Goal: Task Accomplishment & Management: Manage account settings

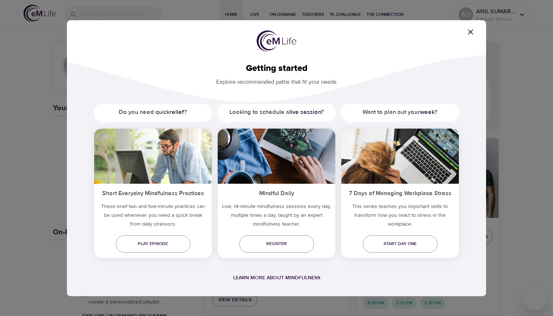
click at [471, 32] on icon "button" at bounding box center [470, 31] width 5 height 5
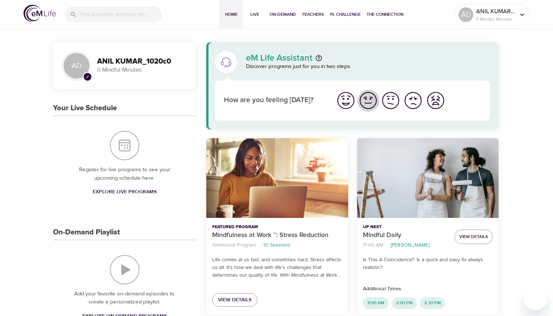
click at [372, 102] on img "I'm feeling good" at bounding box center [368, 100] width 20 height 20
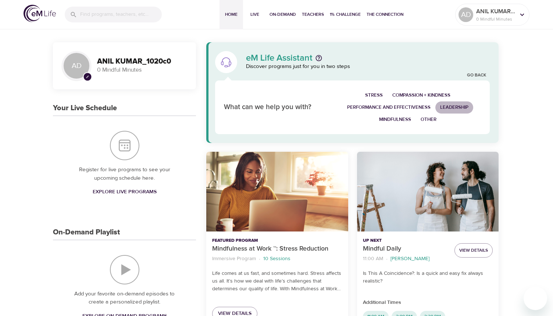
click at [459, 107] on span "Leadership" at bounding box center [454, 107] width 28 height 8
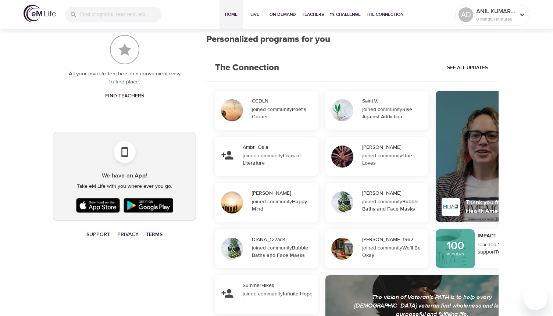
scroll to position [349, 0]
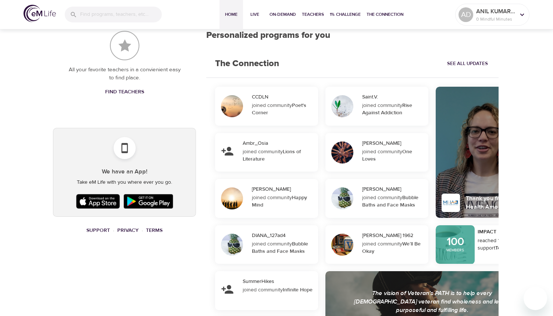
click at [104, 201] on img at bounding box center [98, 201] width 48 height 18
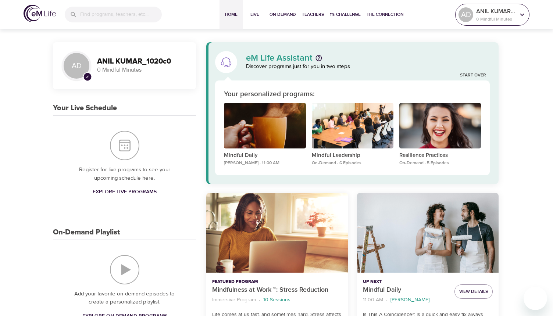
click at [506, 14] on p "ANIL KUMAR_1020c0" at bounding box center [495, 11] width 39 height 9
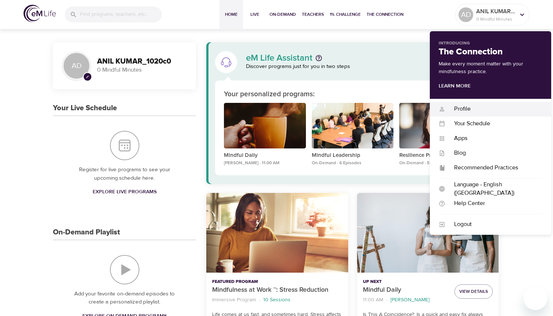
click at [463, 109] on div "Profile" at bounding box center [493, 109] width 97 height 8
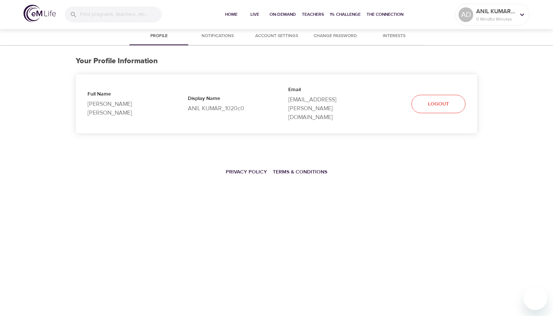
click at [216, 104] on p "ANIL KUMAR_1020c0" at bounding box center [226, 108] width 77 height 9
click at [330, 37] on span "Change Password" at bounding box center [335, 36] width 50 height 8
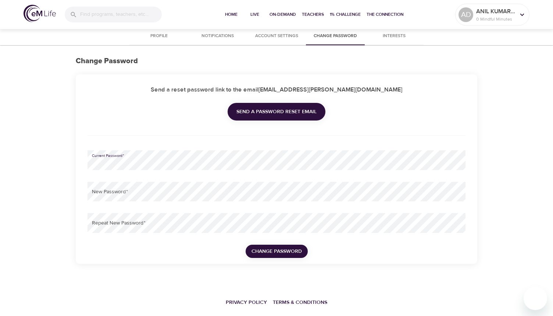
click at [285, 37] on span "Account Settings" at bounding box center [276, 36] width 50 height 8
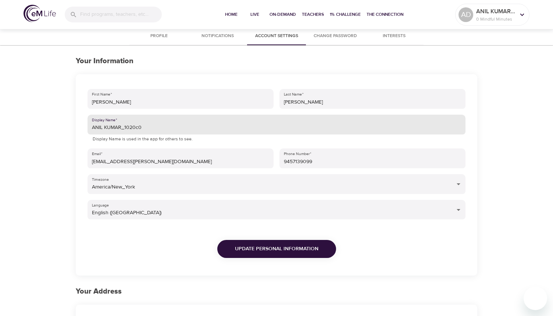
click at [178, 128] on input "ANIL KUMAR_1020c0" at bounding box center [277, 125] width 378 height 20
type input "A"
type input "denduluri"
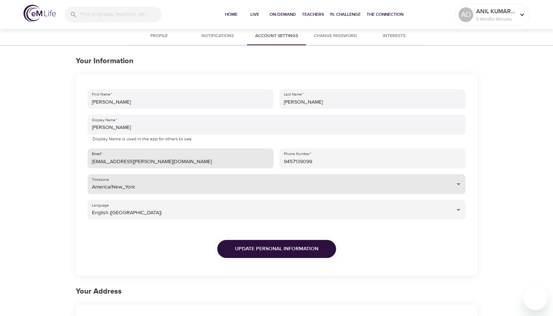
click at [287, 189] on body "Home Live On-Demand Teachers 1% Challenge The Connection AD ANIL KUMAR_1020c0 0…" at bounding box center [276, 273] width 553 height 547
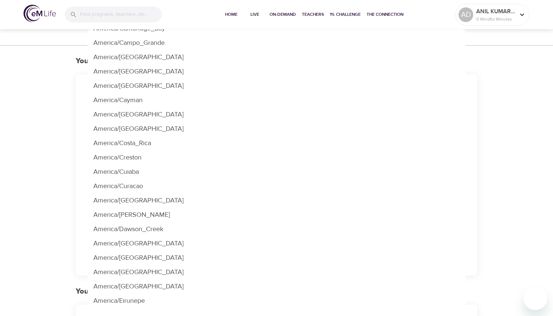
scroll to position [1172, 0]
click at [279, 117] on li "America/Chicago" at bounding box center [277, 115] width 378 height 14
type input "America/Chicago"
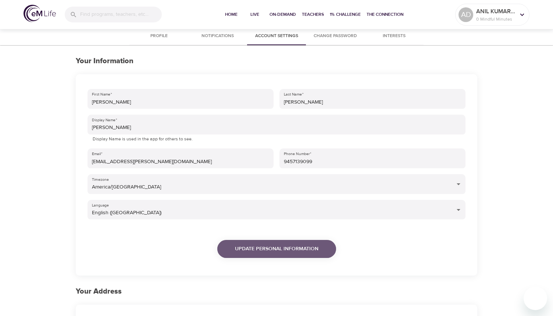
click at [268, 249] on span "Update Personal Information" at bounding box center [276, 248] width 83 height 9
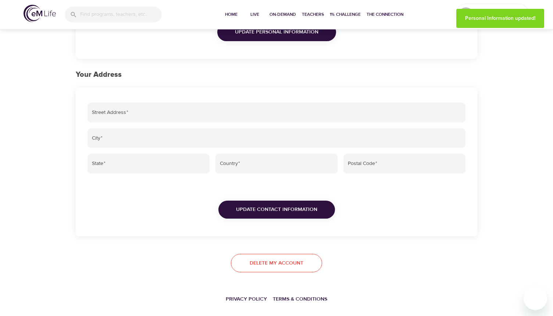
scroll to position [219, 0]
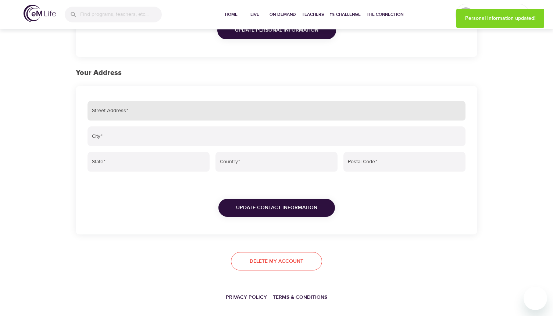
click at [191, 117] on input "Street Address   *" at bounding box center [277, 111] width 378 height 20
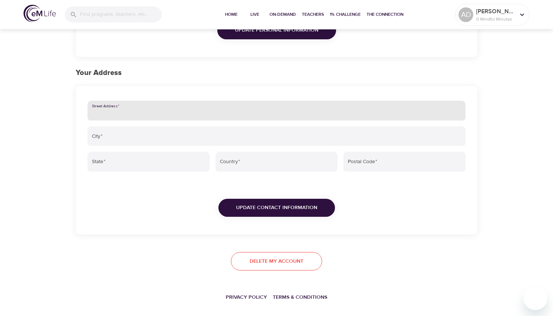
click at [191, 117] on input "Street Address   *" at bounding box center [277, 111] width 378 height 20
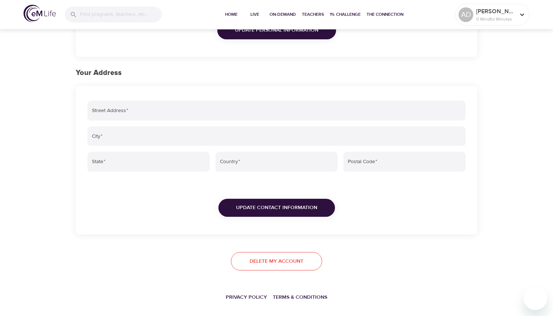
click at [59, 129] on div "Profile Notifications Account Settings Change Password Interests Your Informati…" at bounding box center [276, 69] width 553 height 520
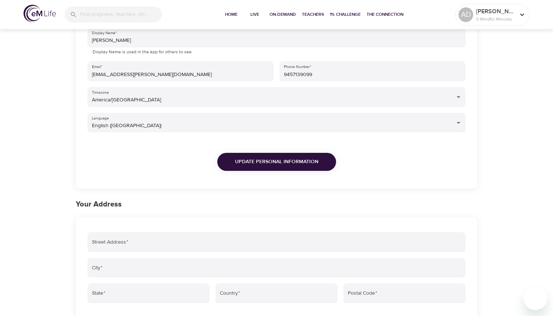
scroll to position [0, 0]
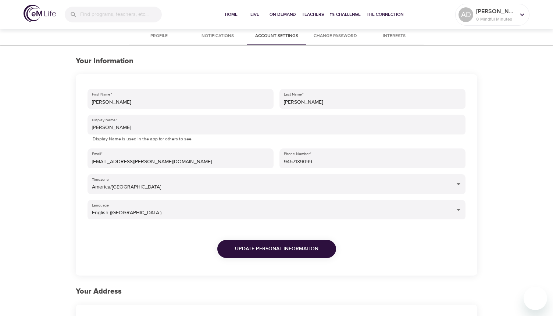
click at [347, 38] on span "Change Password" at bounding box center [335, 36] width 50 height 8
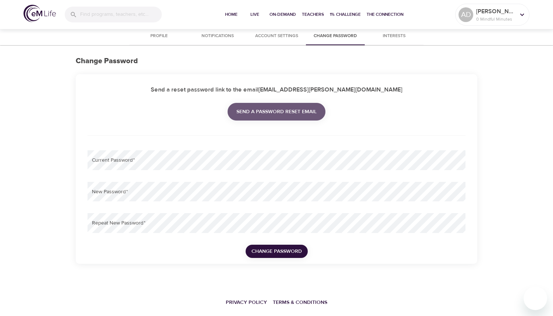
click at [270, 113] on span "Send a password reset email" at bounding box center [276, 111] width 80 height 9
